Goal: Task Accomplishment & Management: Manage account settings

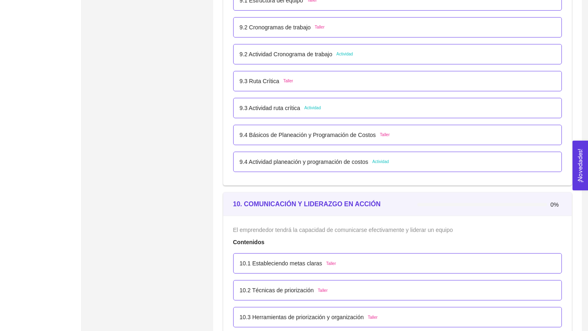
scroll to position [2817, 0]
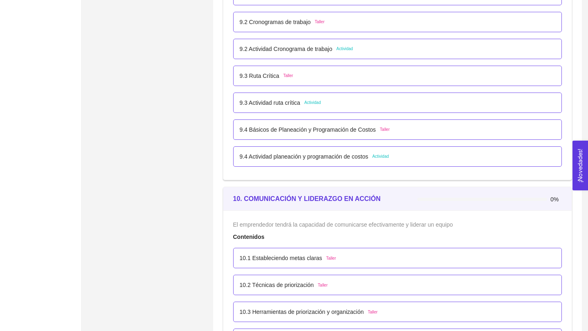
click at [282, 158] on p "9.4 Actividad planeación y programación de costos" at bounding box center [304, 156] width 129 height 9
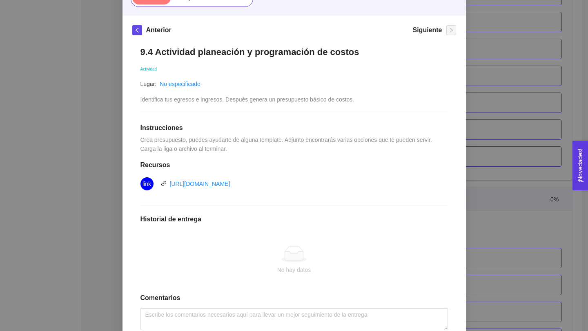
scroll to position [99, 0]
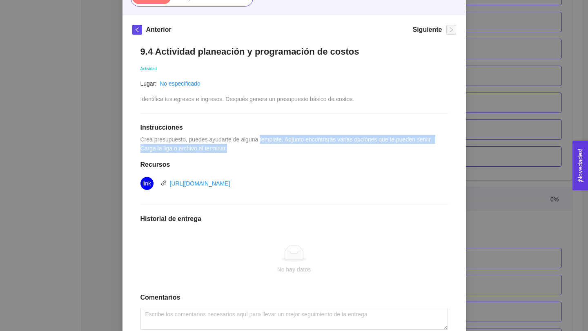
drag, startPoint x: 263, startPoint y: 138, endPoint x: 325, endPoint y: 149, distance: 63.3
click at [326, 149] on div "9.4 Actividad planeación y programación de costos Actividad Lugar: No especific…" at bounding box center [294, 198] width 324 height 320
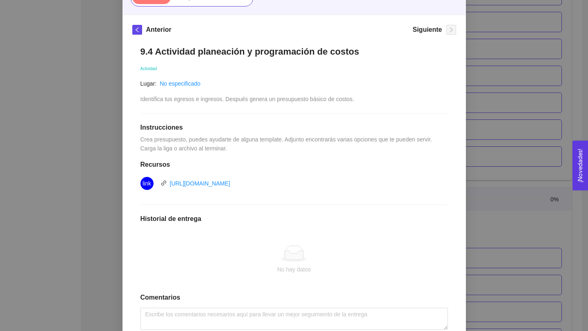
click at [101, 168] on div "9. OPERACIONES El emprendedor podrá planear, programar y estructurar costos y e…" at bounding box center [294, 165] width 588 height 331
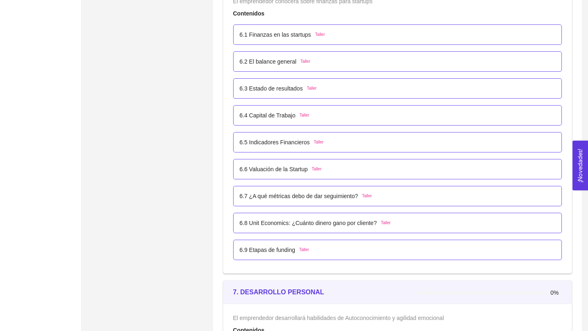
scroll to position [1908, 0]
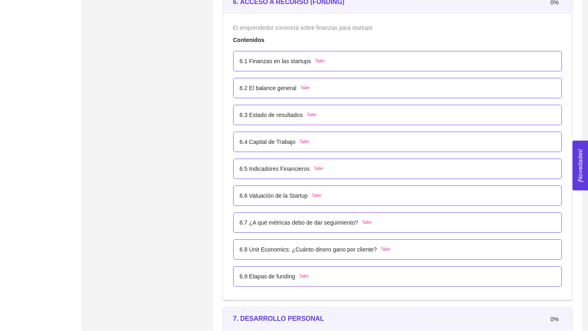
click at [292, 66] on div "6.1 Finanzas en las startups Taller" at bounding box center [397, 61] width 329 height 20
click at [289, 63] on p "6.1 Finanzas en las startups" at bounding box center [275, 61] width 71 height 9
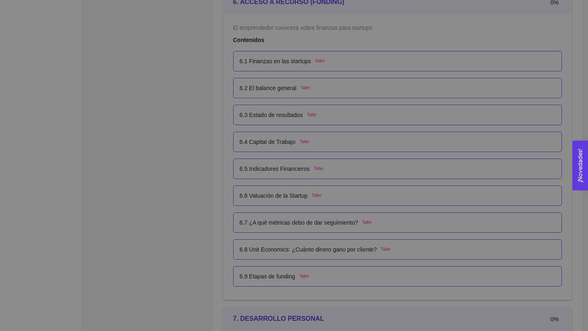
scroll to position [0, 0]
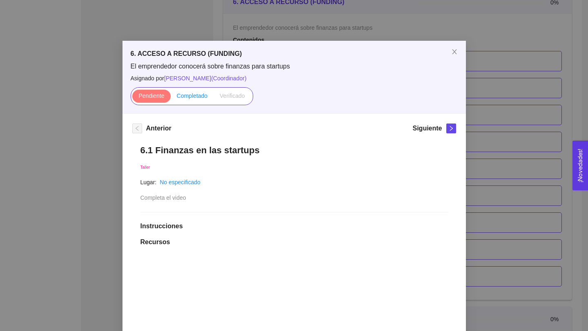
click at [195, 102] on label "Completado" at bounding box center [192, 96] width 43 height 13
click at [171, 98] on input "Completado" at bounding box center [171, 98] width 0 height 0
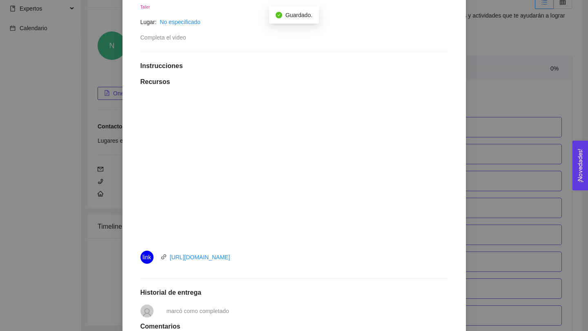
scroll to position [166, 0]
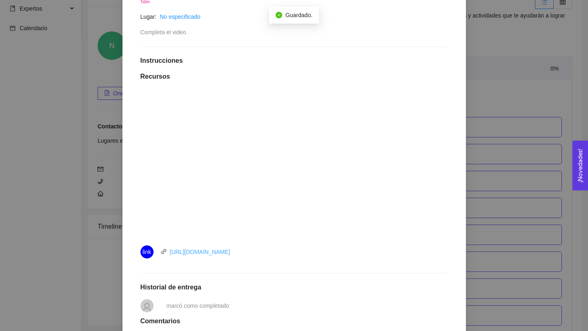
click at [217, 253] on link "[URL][DOMAIN_NAME]" at bounding box center [200, 252] width 60 height 7
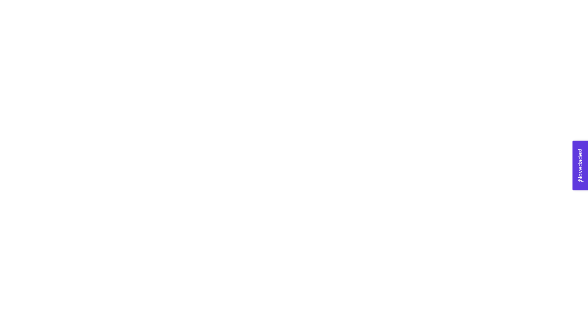
click at [260, 150] on div at bounding box center [294, 165] width 588 height 331
